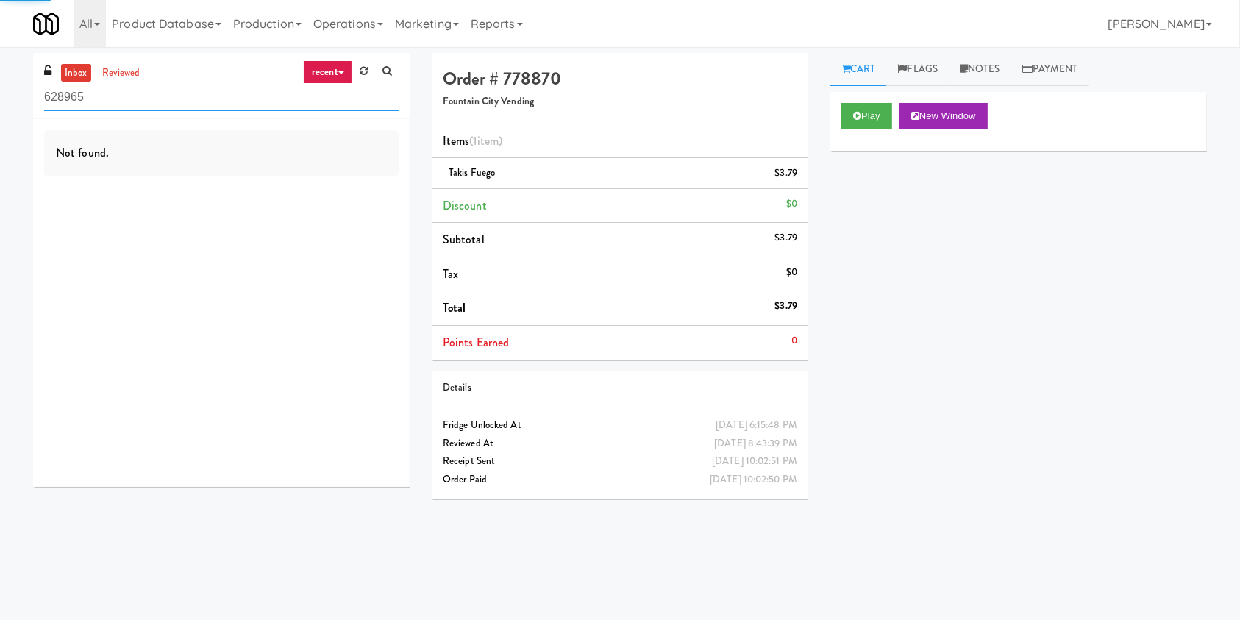
click at [263, 85] on input "628965" at bounding box center [221, 97] width 355 height 27
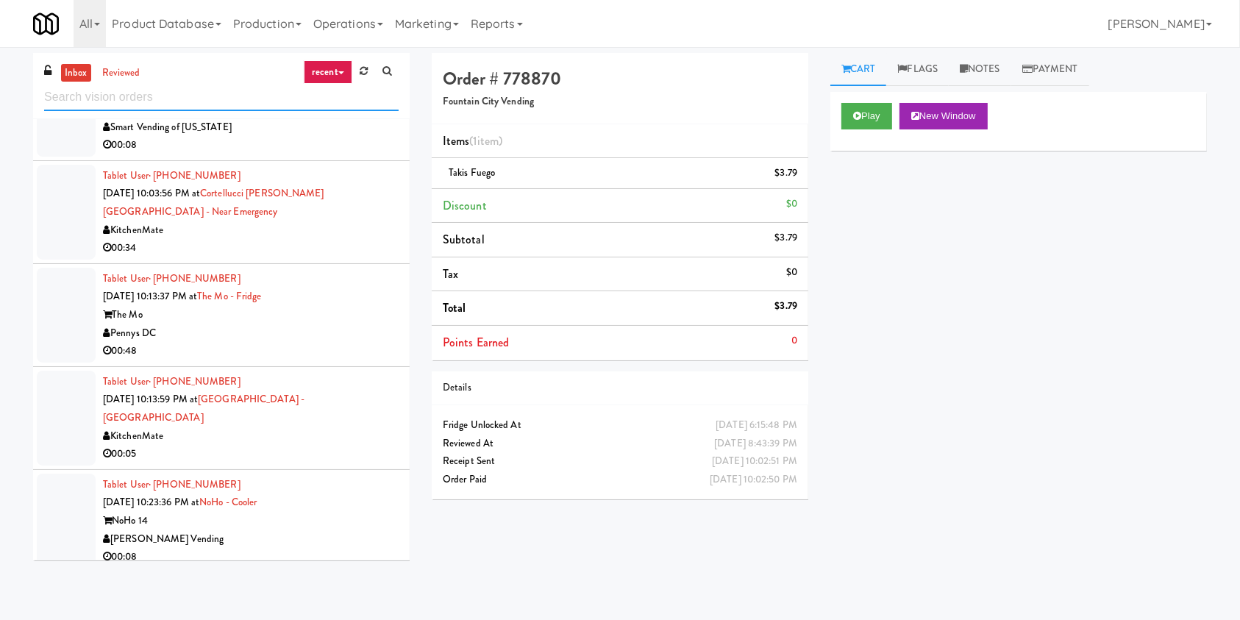
scroll to position [1079, 0]
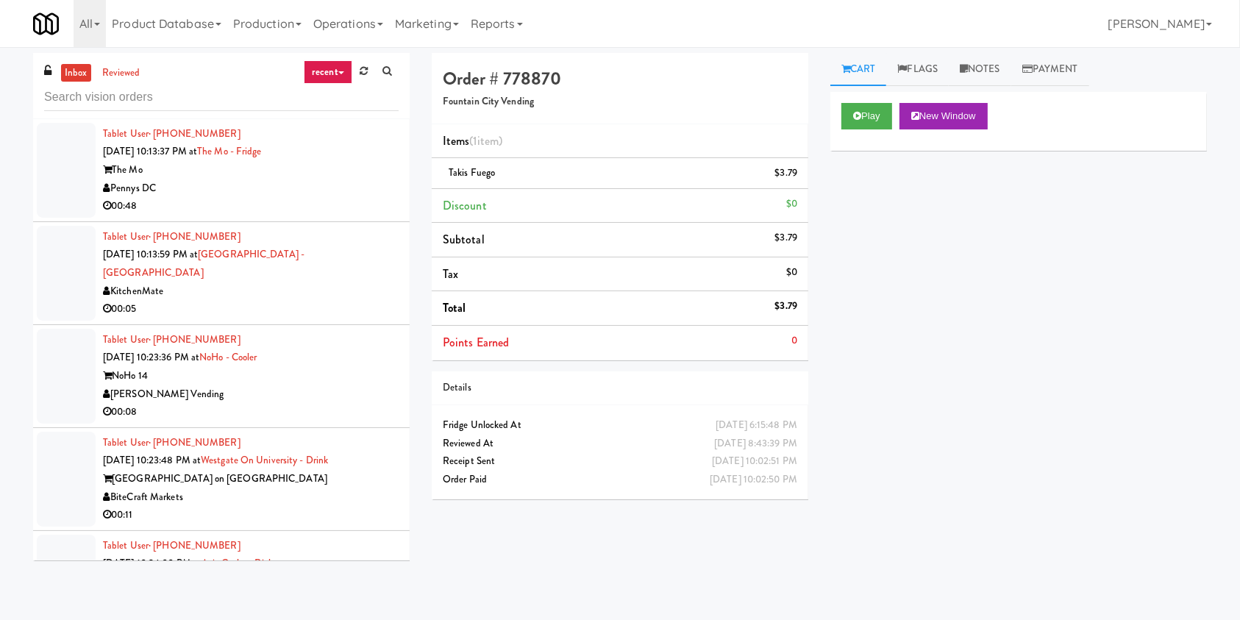
click at [318, 367] on div "NoHo 14" at bounding box center [251, 376] width 296 height 18
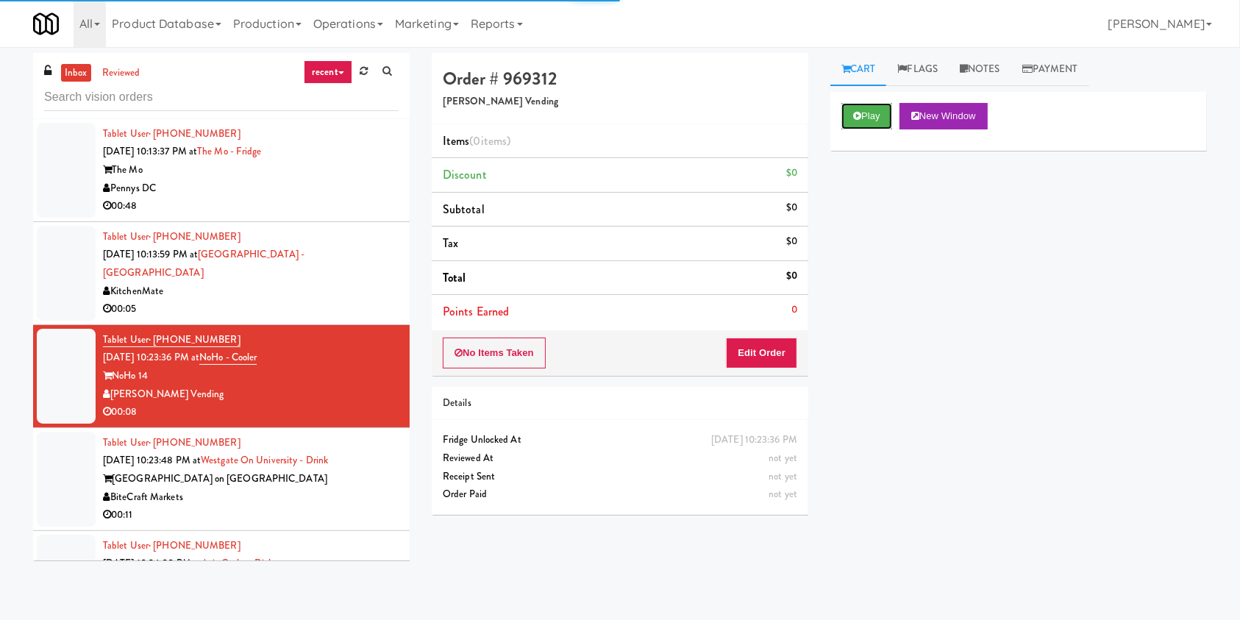
click at [855, 116] on icon at bounding box center [857, 116] width 8 height 10
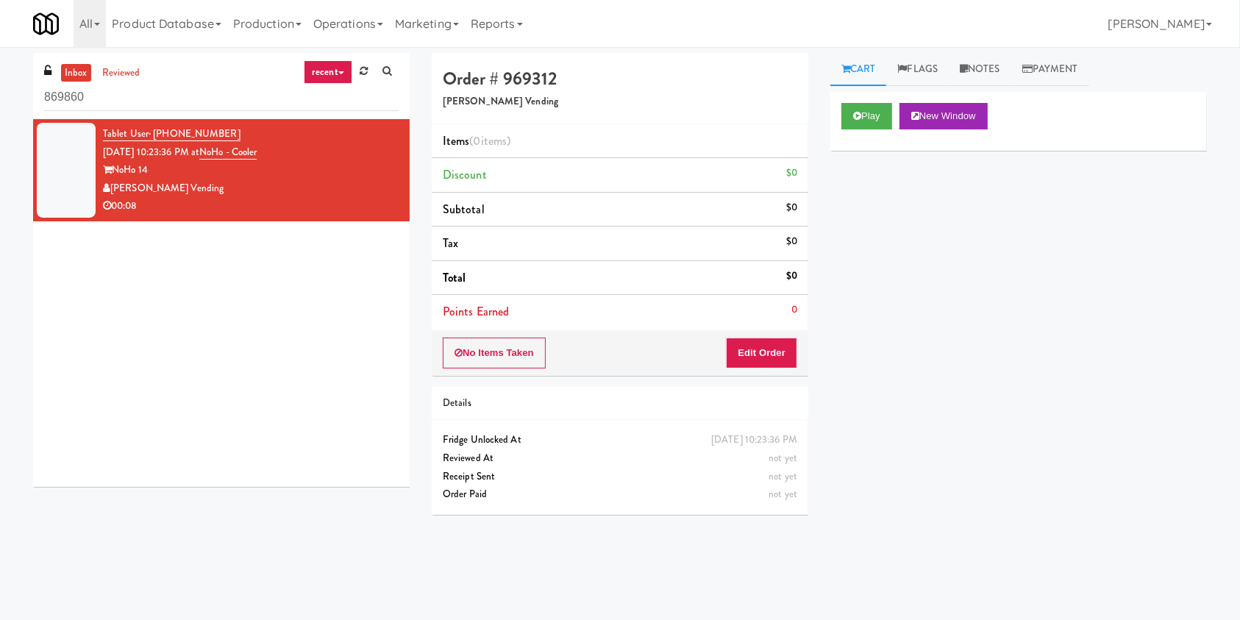
click at [218, 92] on input "869860" at bounding box center [221, 97] width 355 height 27
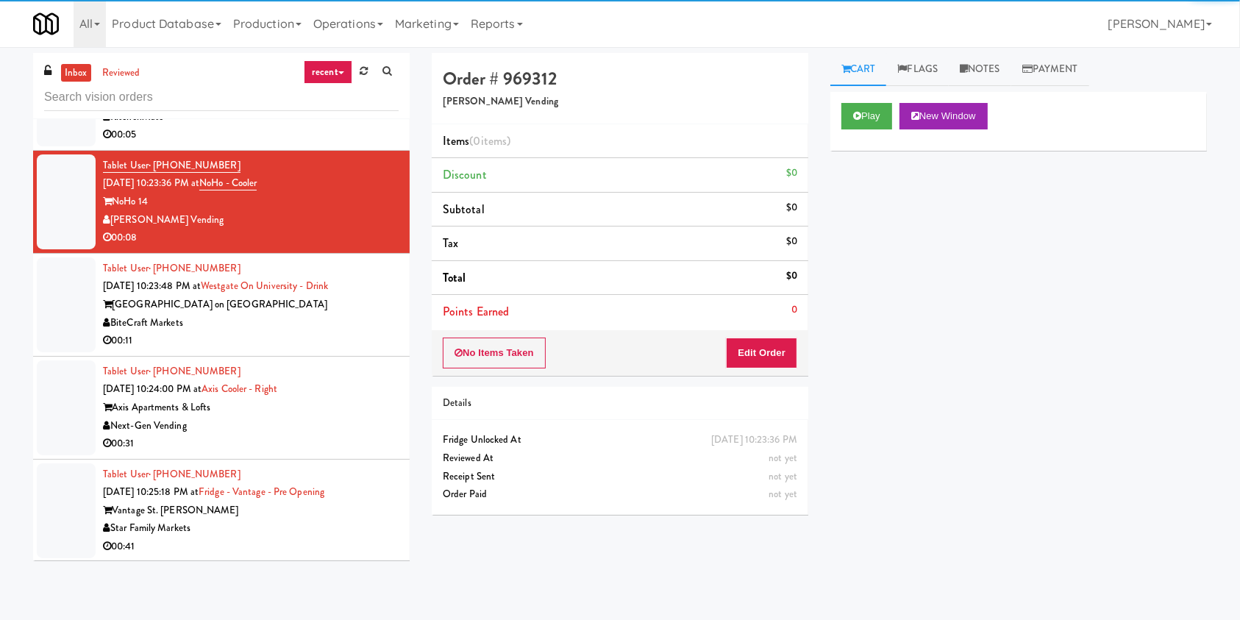
scroll to position [1289, 0]
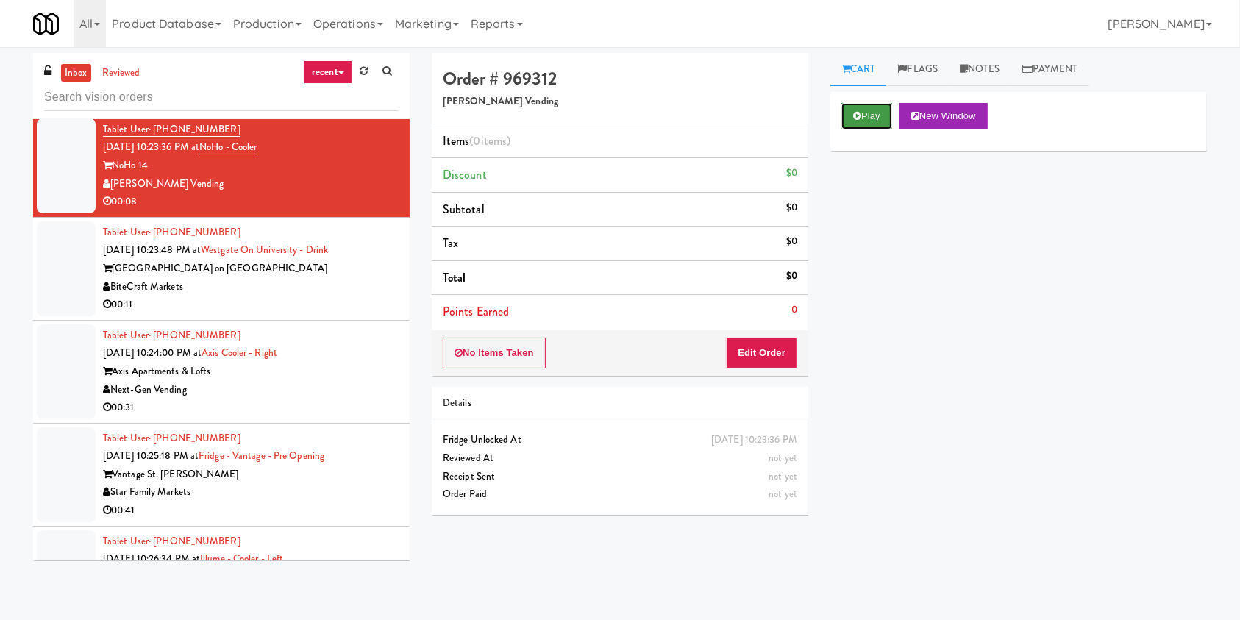
click at [856, 109] on button "Play" at bounding box center [867, 116] width 51 height 26
